Goal: Information Seeking & Learning: Check status

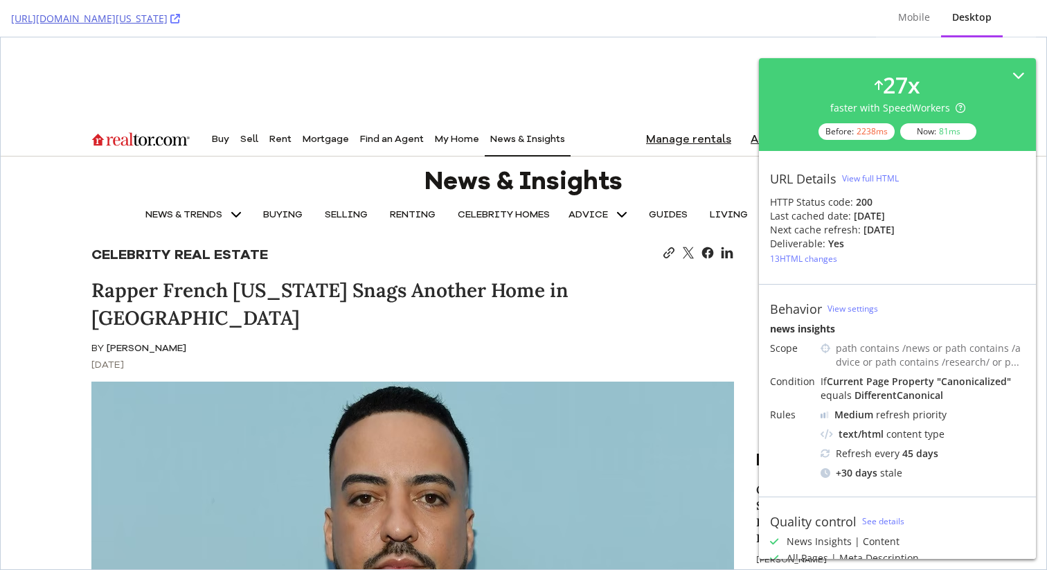
click at [180, 18] on icon at bounding box center [175, 19] width 10 height 10
